Goal: Navigation & Orientation: Find specific page/section

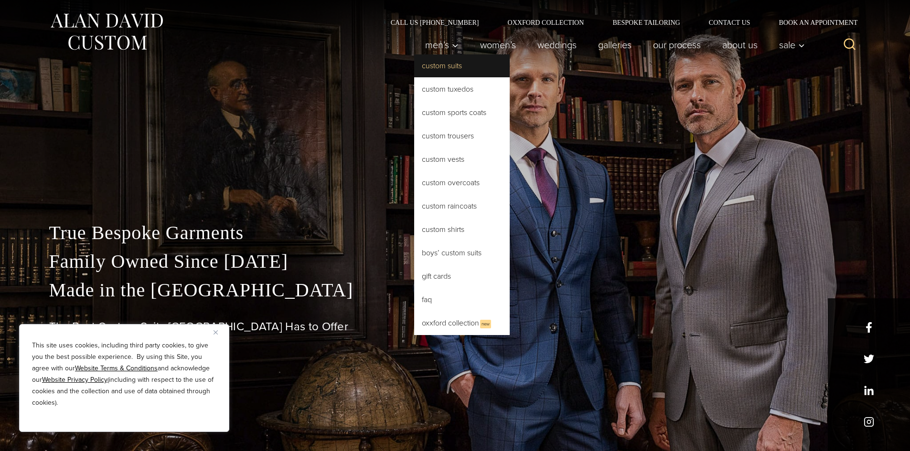
click at [429, 64] on link "Custom Suits" at bounding box center [462, 65] width 96 height 23
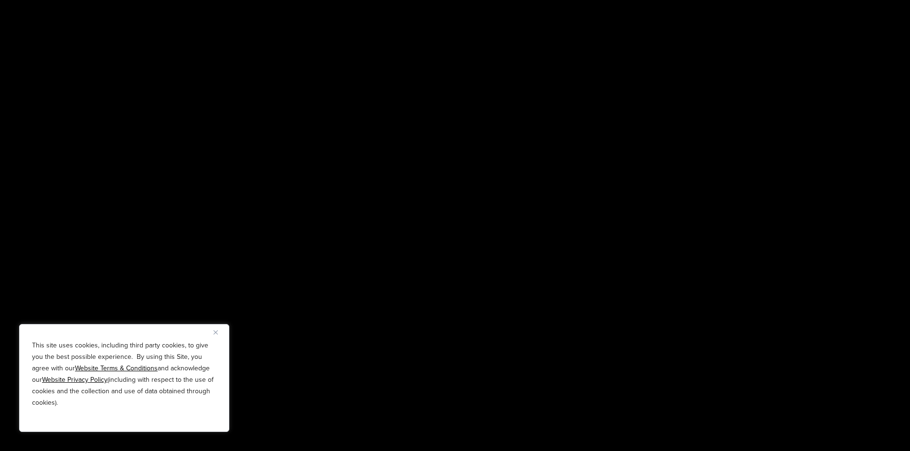
scroll to position [1720, 0]
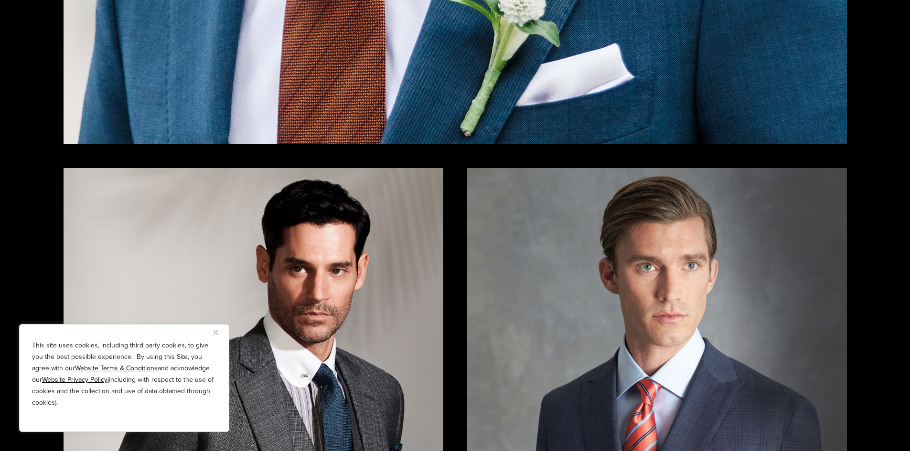
click at [216, 335] on button "Close" at bounding box center [219, 332] width 11 height 11
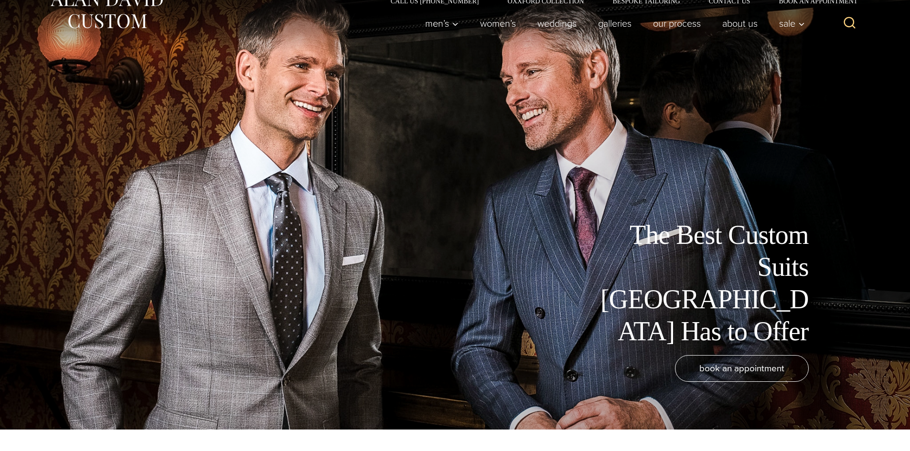
scroll to position [0, 0]
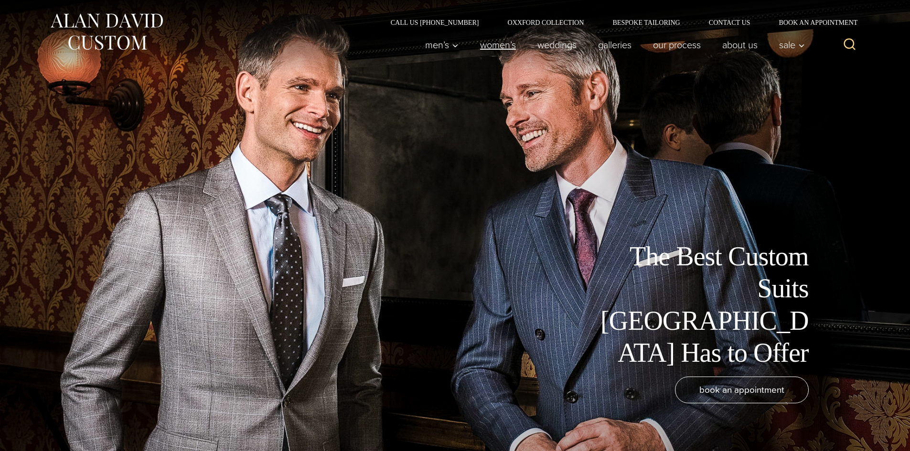
click at [497, 48] on link "Women’s" at bounding box center [497, 44] width 57 height 19
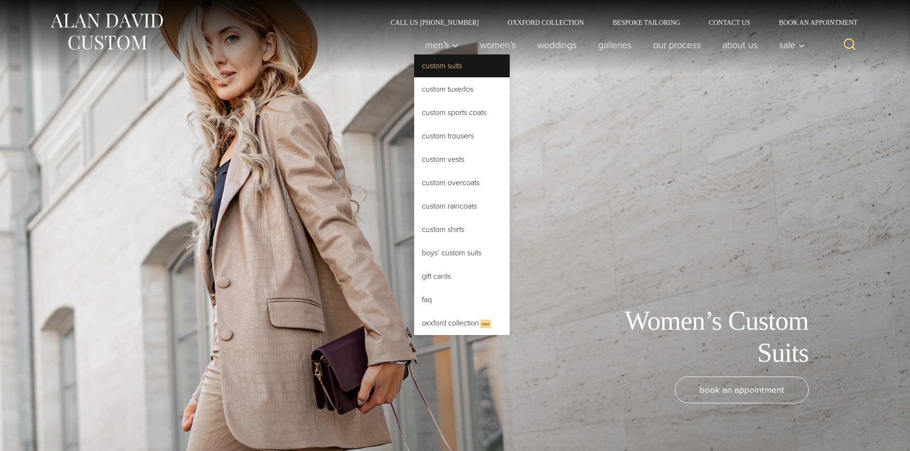
click at [433, 67] on link "Custom Suits" at bounding box center [462, 65] width 96 height 23
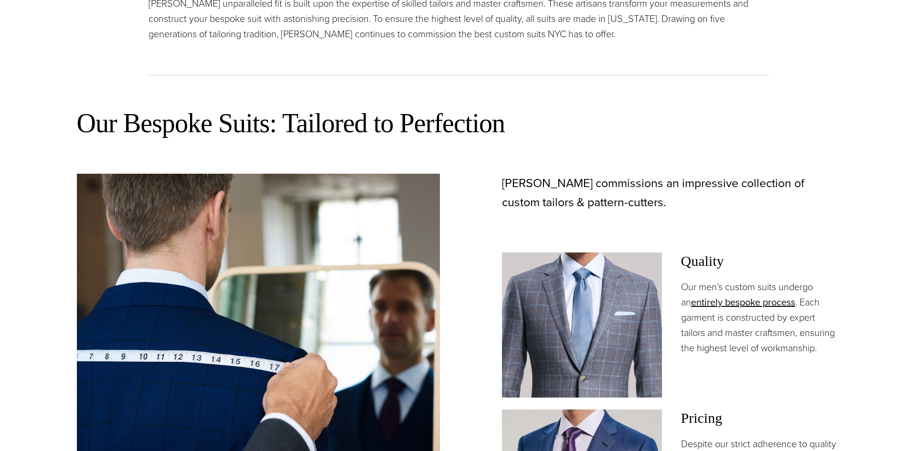
scroll to position [669, 0]
